Goal: Communication & Community: Ask a question

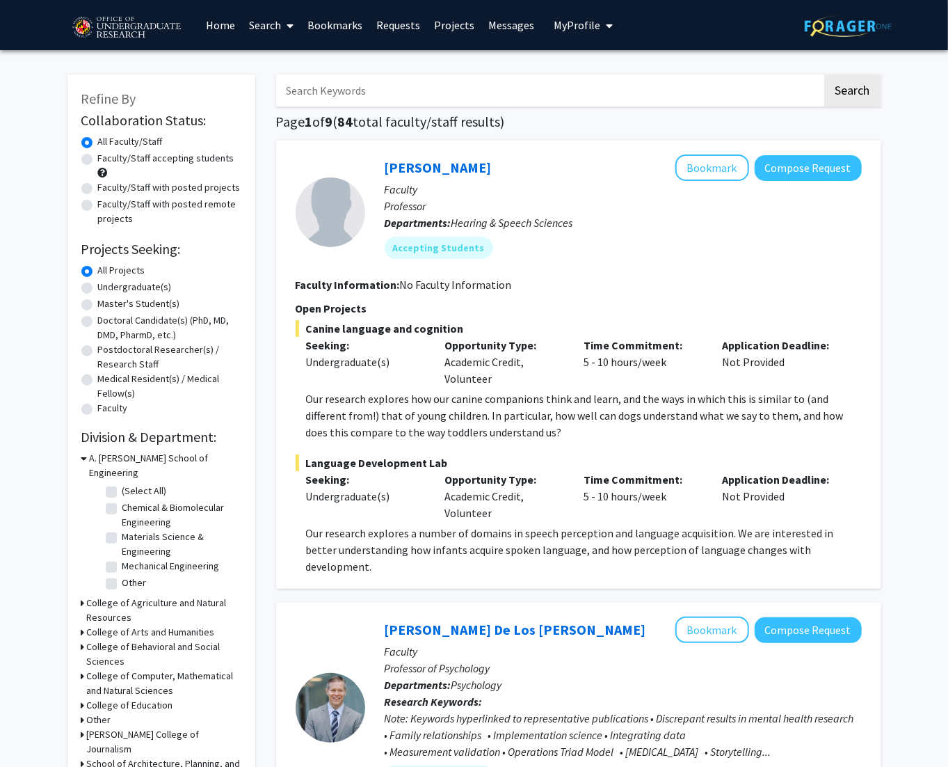
click at [140, 284] on label "Undergraduate(s)" at bounding box center [135, 287] width 74 height 15
click at [107, 284] on input "Undergraduate(s)" at bounding box center [102, 284] width 9 height 9
radio input "true"
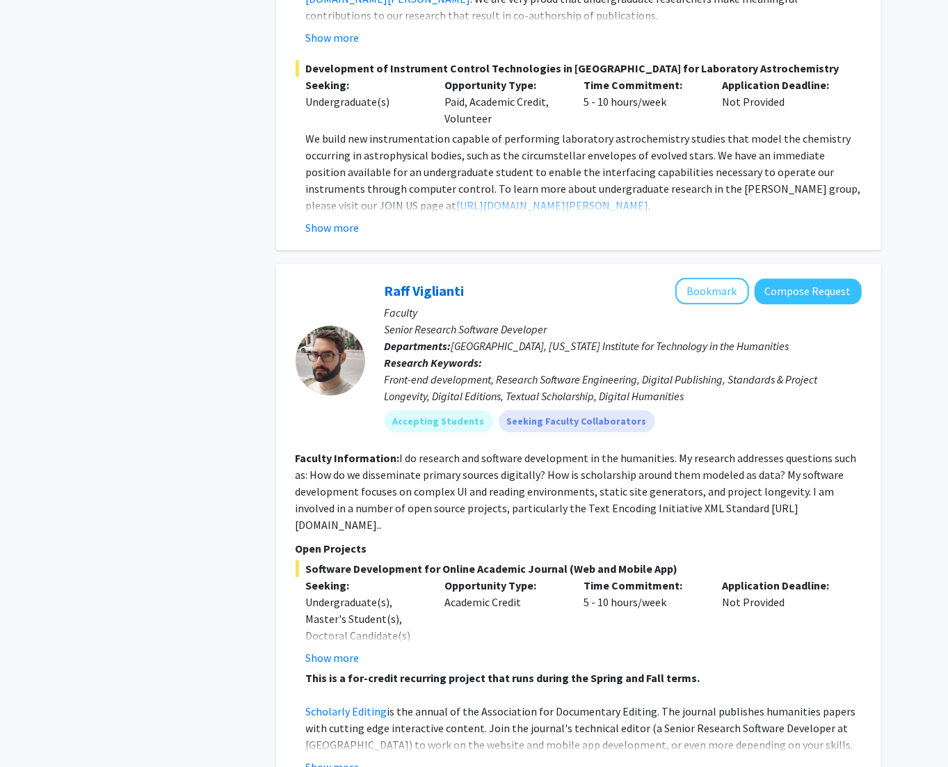
scroll to position [1681, 0]
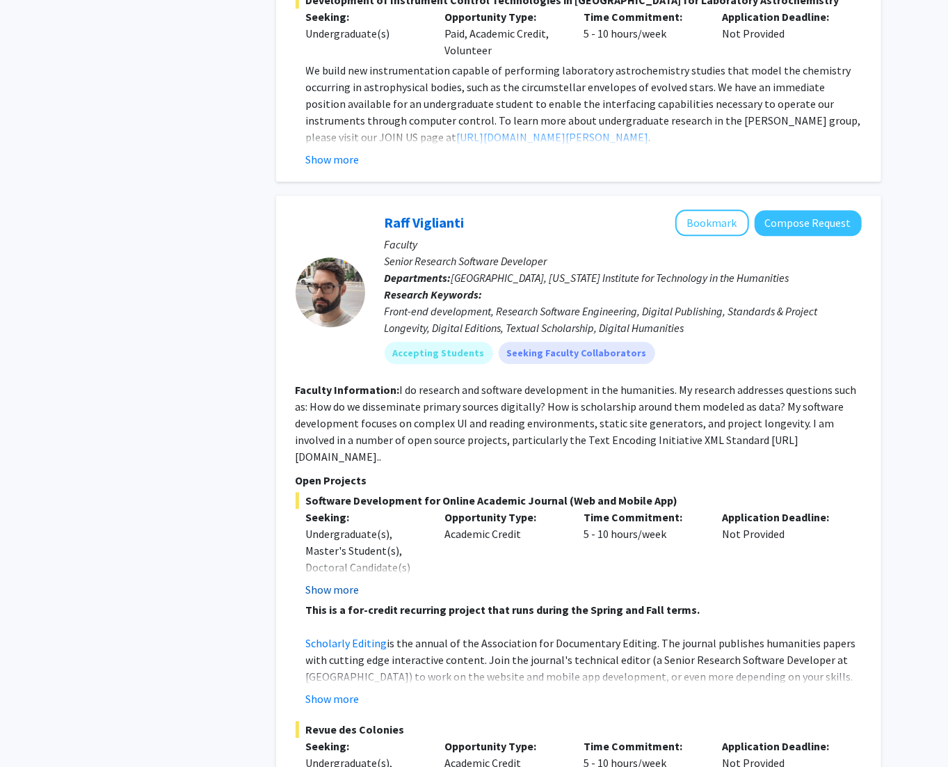
click at [338, 581] on button "Show more" at bounding box center [333, 589] width 54 height 17
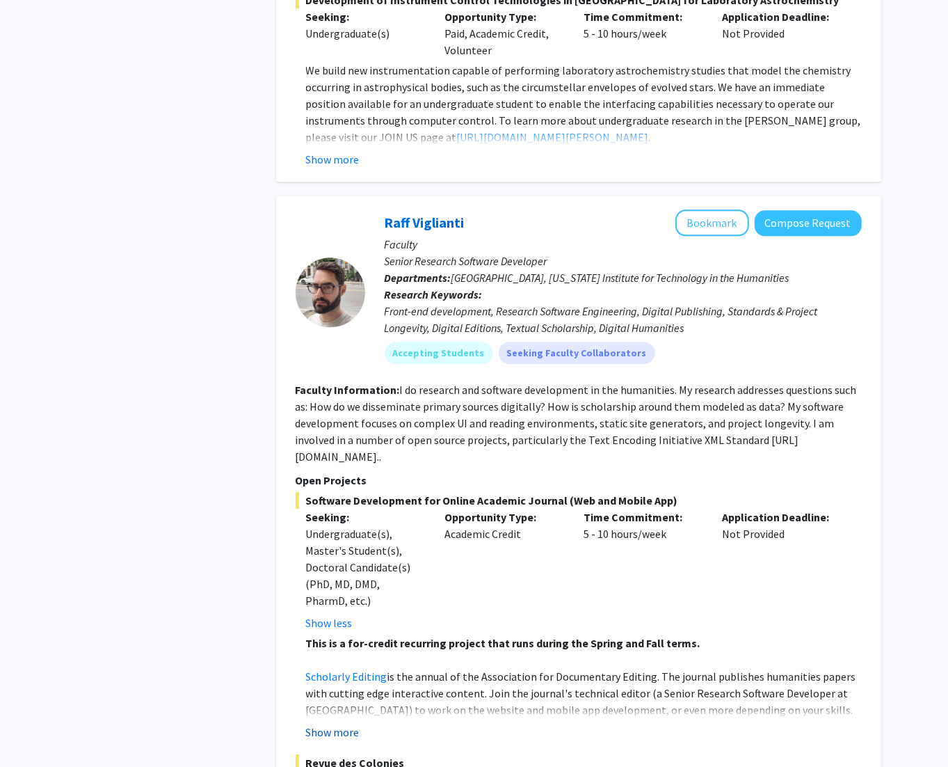
click at [338, 723] on button "Show more" at bounding box center [333, 731] width 54 height 17
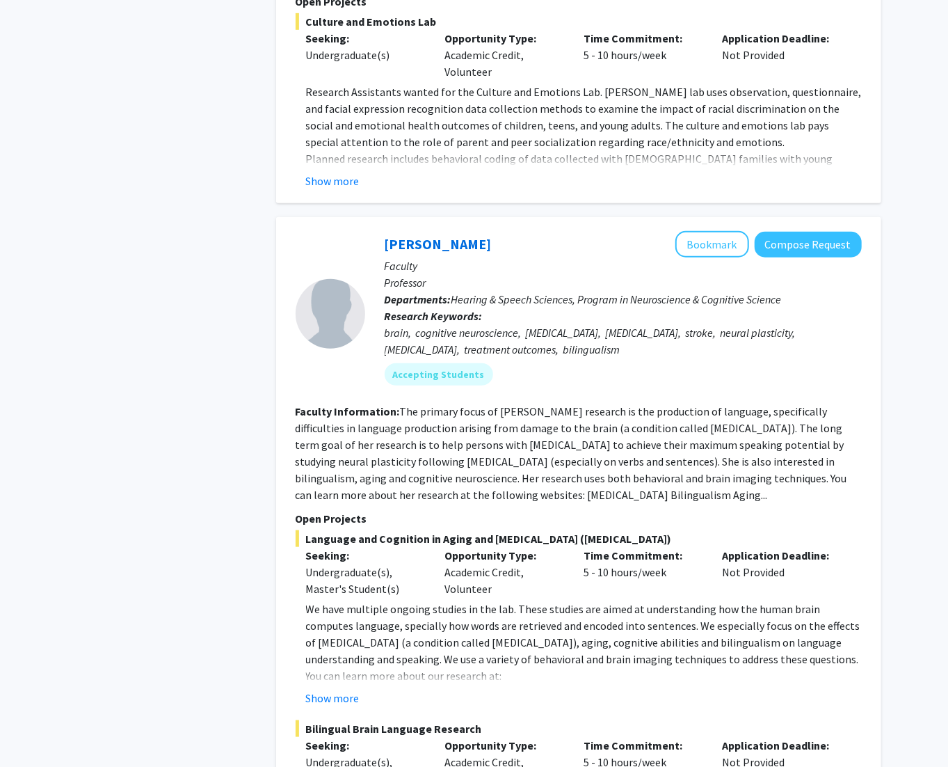
scroll to position [6345, 0]
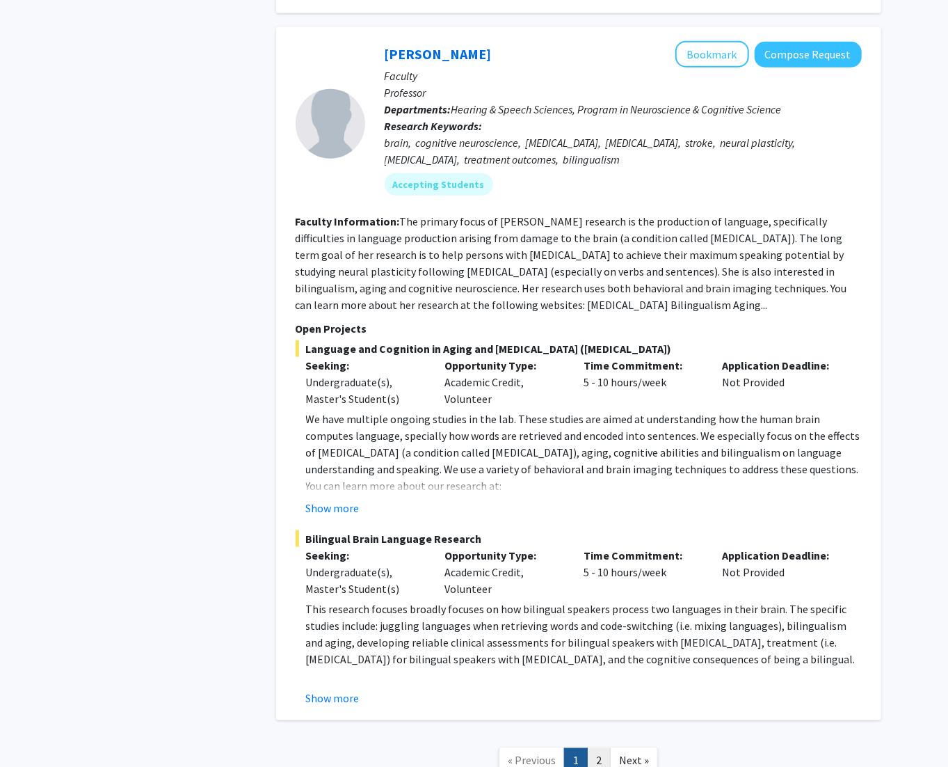
click at [603, 748] on link "2" at bounding box center [599, 760] width 24 height 24
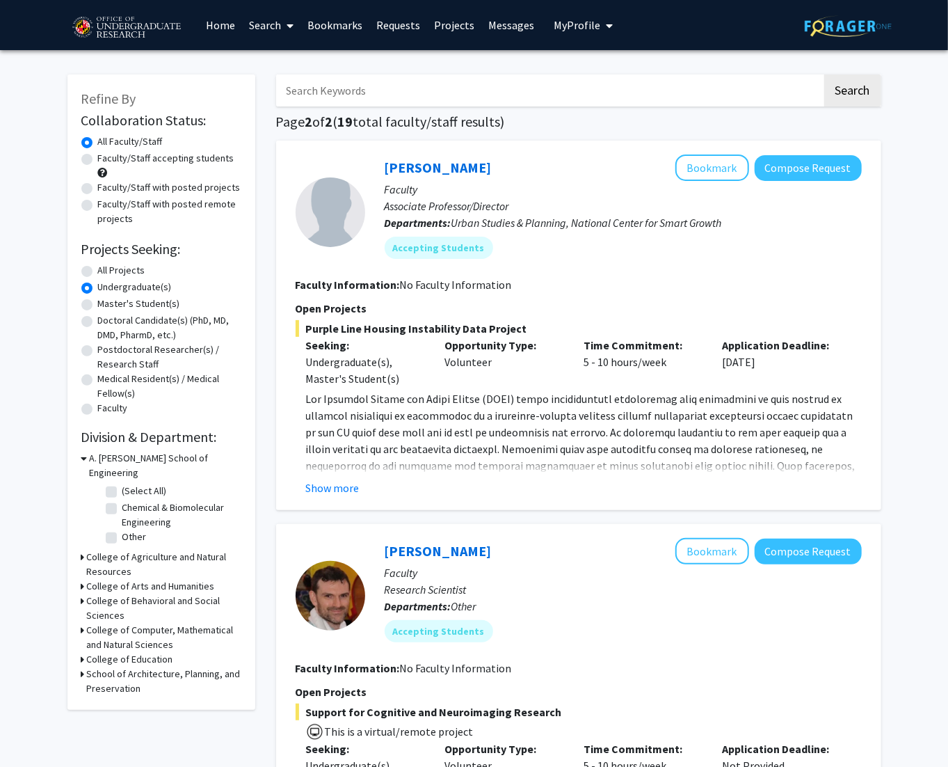
click at [438, 90] on input "Search Keywords" at bounding box center [549, 90] width 546 height 32
type input "[PERSON_NAME]"
click at [824, 74] on button "Search" at bounding box center [852, 90] width 57 height 32
radio input "true"
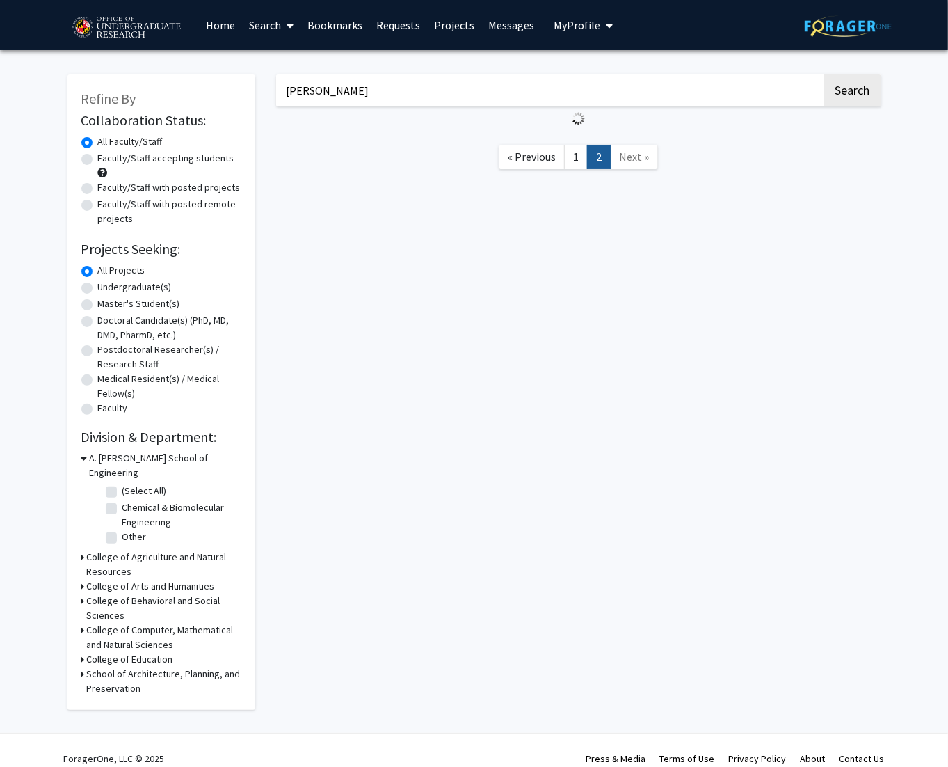
click at [355, 33] on link "Bookmarks" at bounding box center [335, 25] width 69 height 49
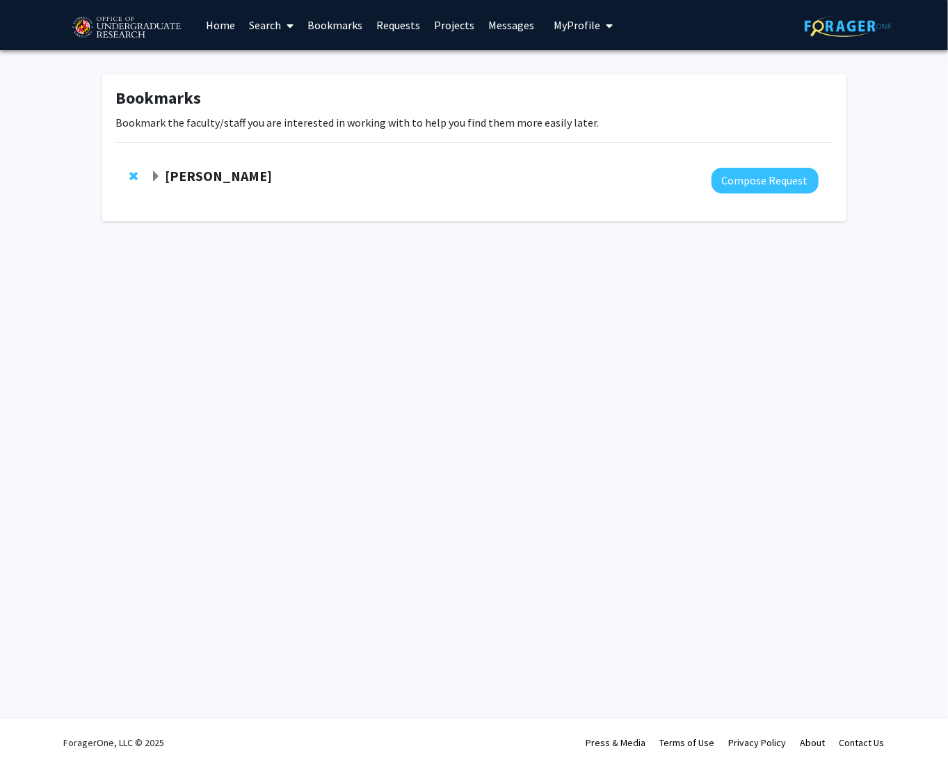
click at [152, 179] on span "Expand Steve Sin Bookmark" at bounding box center [155, 176] width 11 height 11
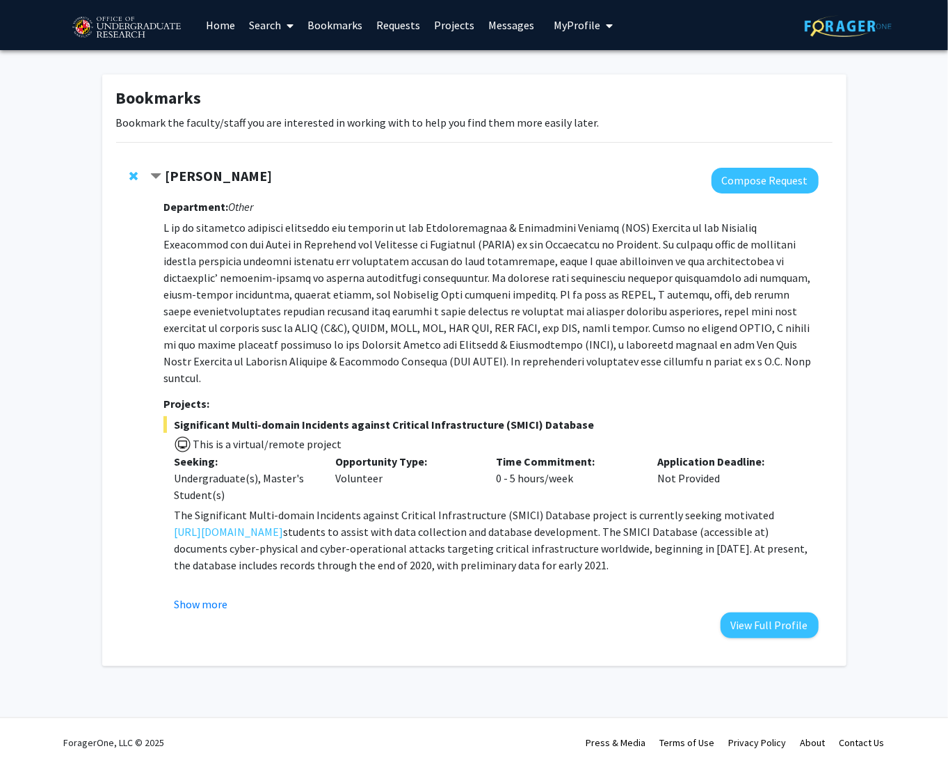
click at [209, 597] on div "Department: Other Projects: Significant Multi-domain Incidents against Critical…" at bounding box center [490, 415] width 655 height 444
click at [211, 595] on button "Show more" at bounding box center [201, 603] width 54 height 17
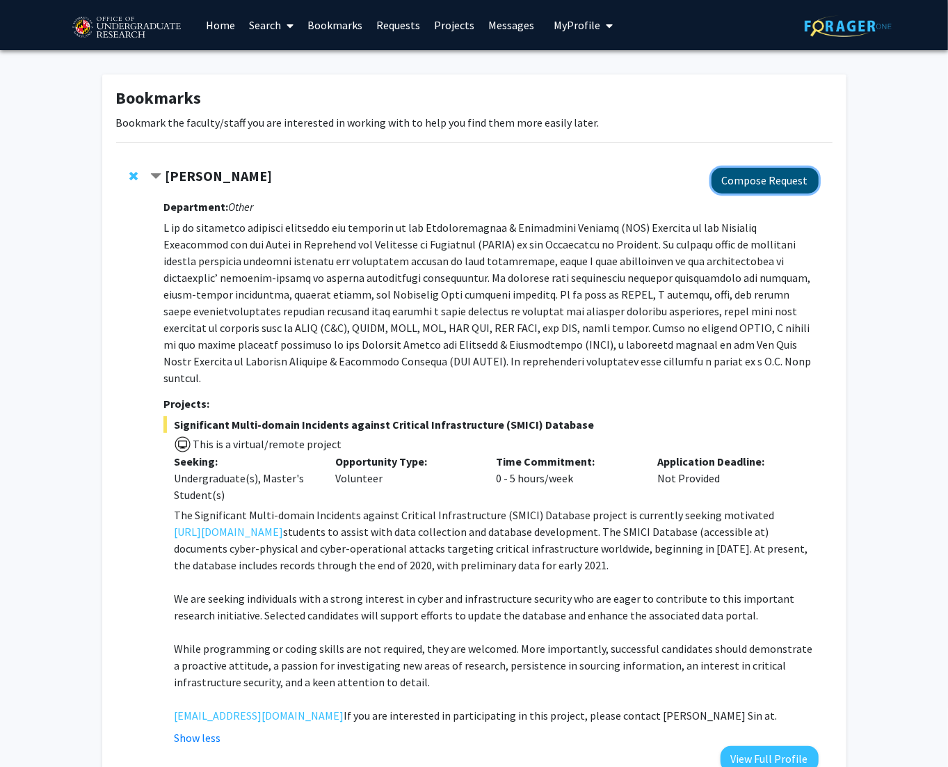
click at [794, 168] on button "Compose Request" at bounding box center [765, 181] width 107 height 26
